Goal: Navigation & Orientation: Understand site structure

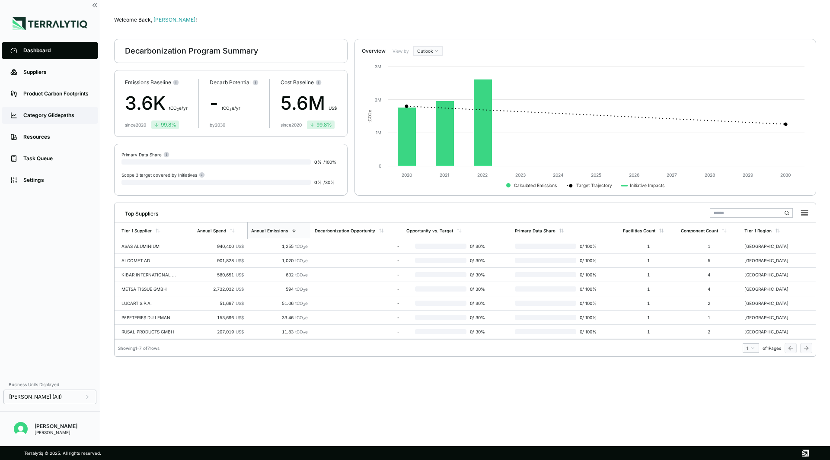
click at [57, 120] on link "Category Glidepaths" at bounding box center [50, 115] width 96 height 17
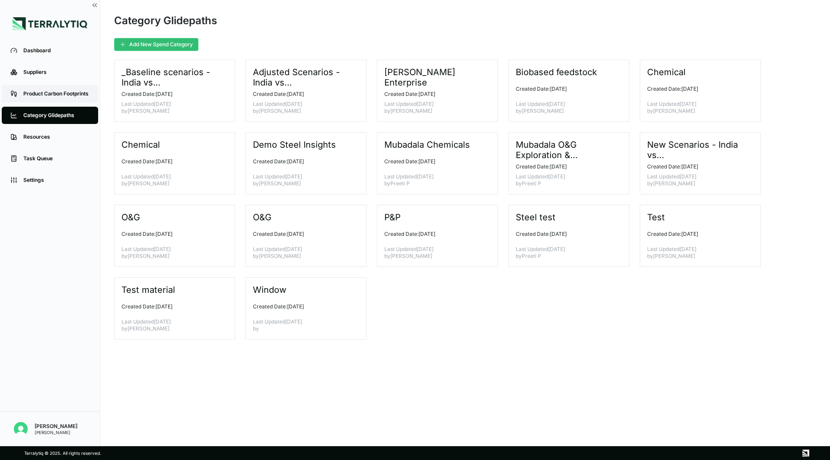
click at [56, 93] on div "Product Carbon Footprints" at bounding box center [56, 93] width 66 height 7
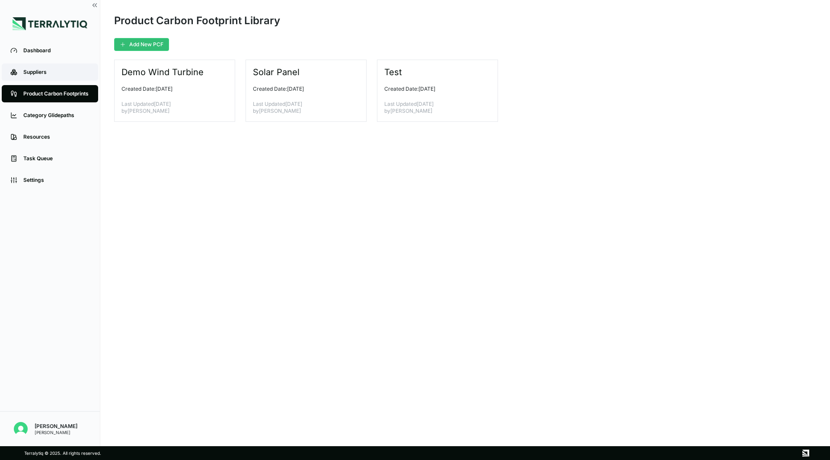
click at [65, 70] on div "Suppliers" at bounding box center [56, 72] width 66 height 7
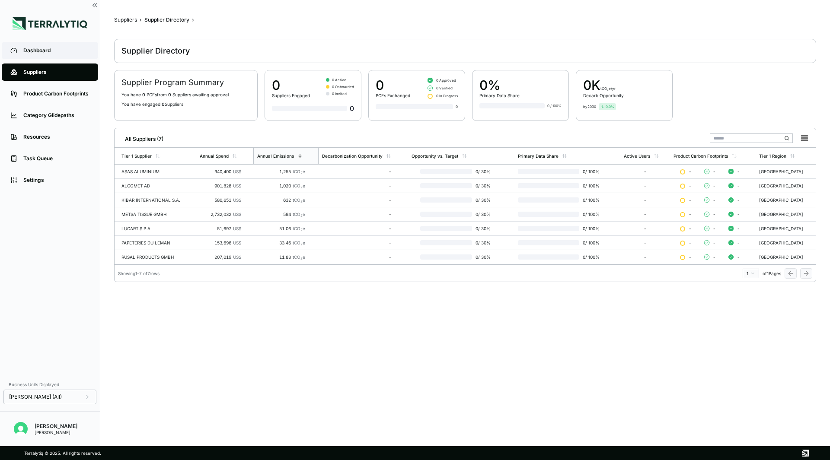
click at [46, 52] on div "Dashboard" at bounding box center [56, 50] width 66 height 7
click at [42, 75] on div "Suppliers" at bounding box center [56, 72] width 66 height 7
click at [34, 107] on link "Category Glidepaths" at bounding box center [50, 115] width 96 height 17
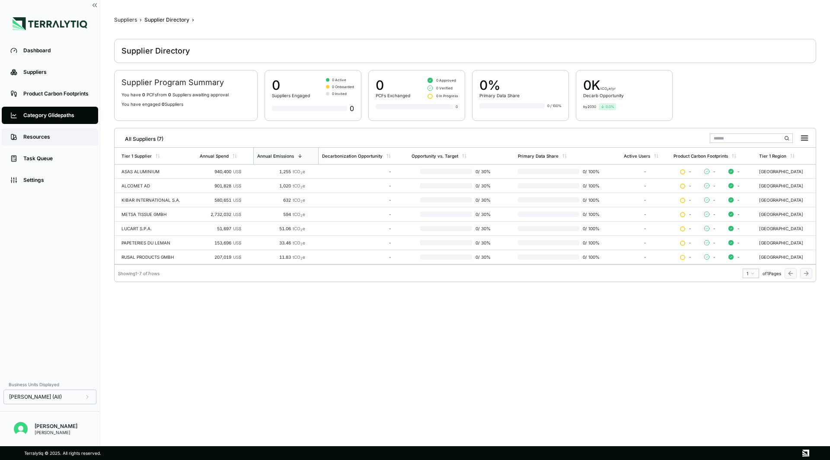
click at [65, 144] on link "Resources" at bounding box center [50, 136] width 96 height 17
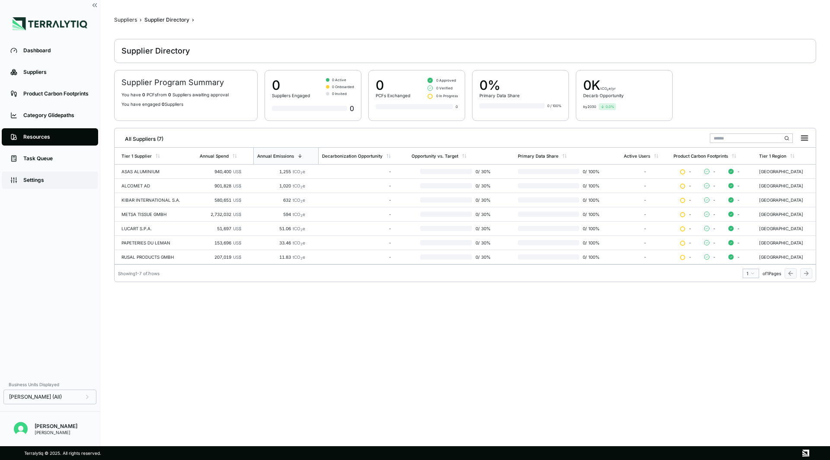
click at [64, 178] on div "Settings" at bounding box center [56, 180] width 66 height 7
